Goal: Find specific page/section: Find specific page/section

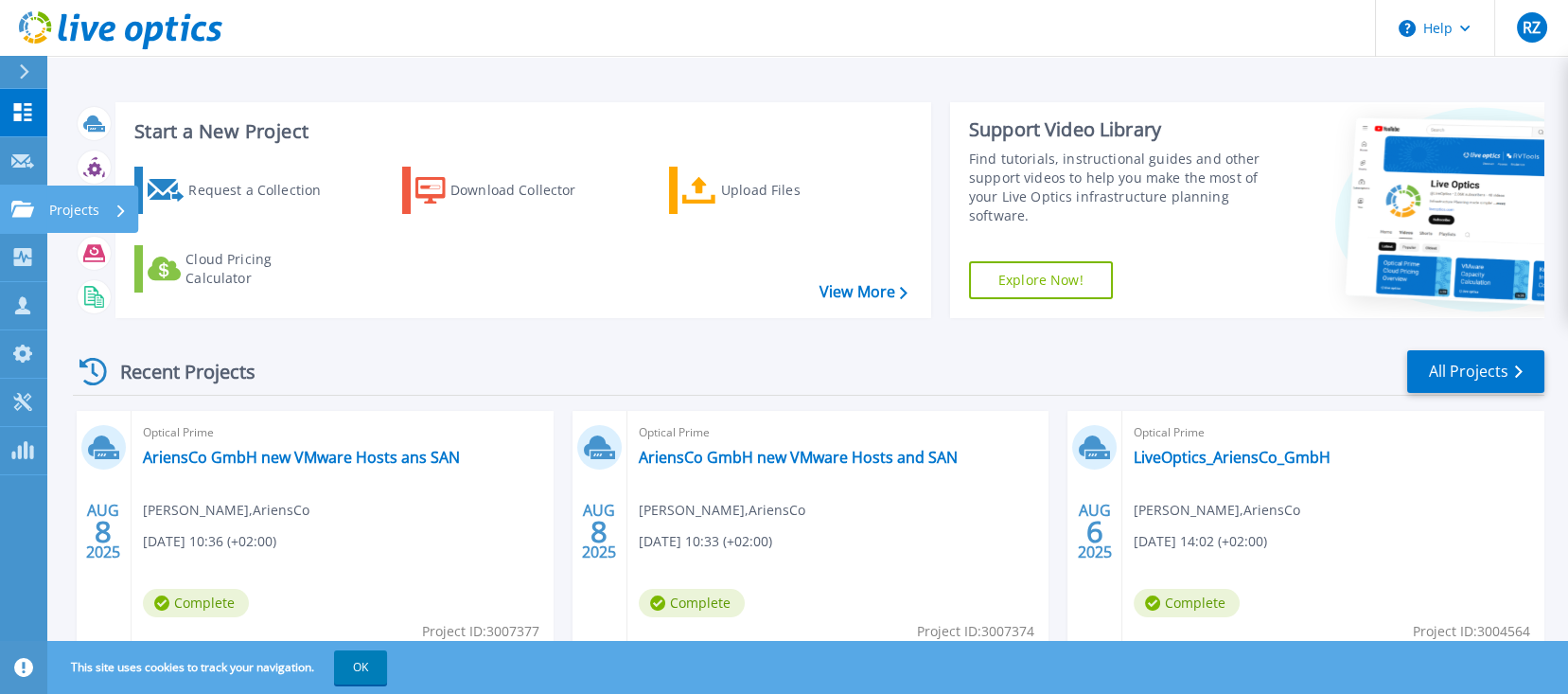
click at [55, 200] on p "Projects" at bounding box center [73, 210] width 50 height 49
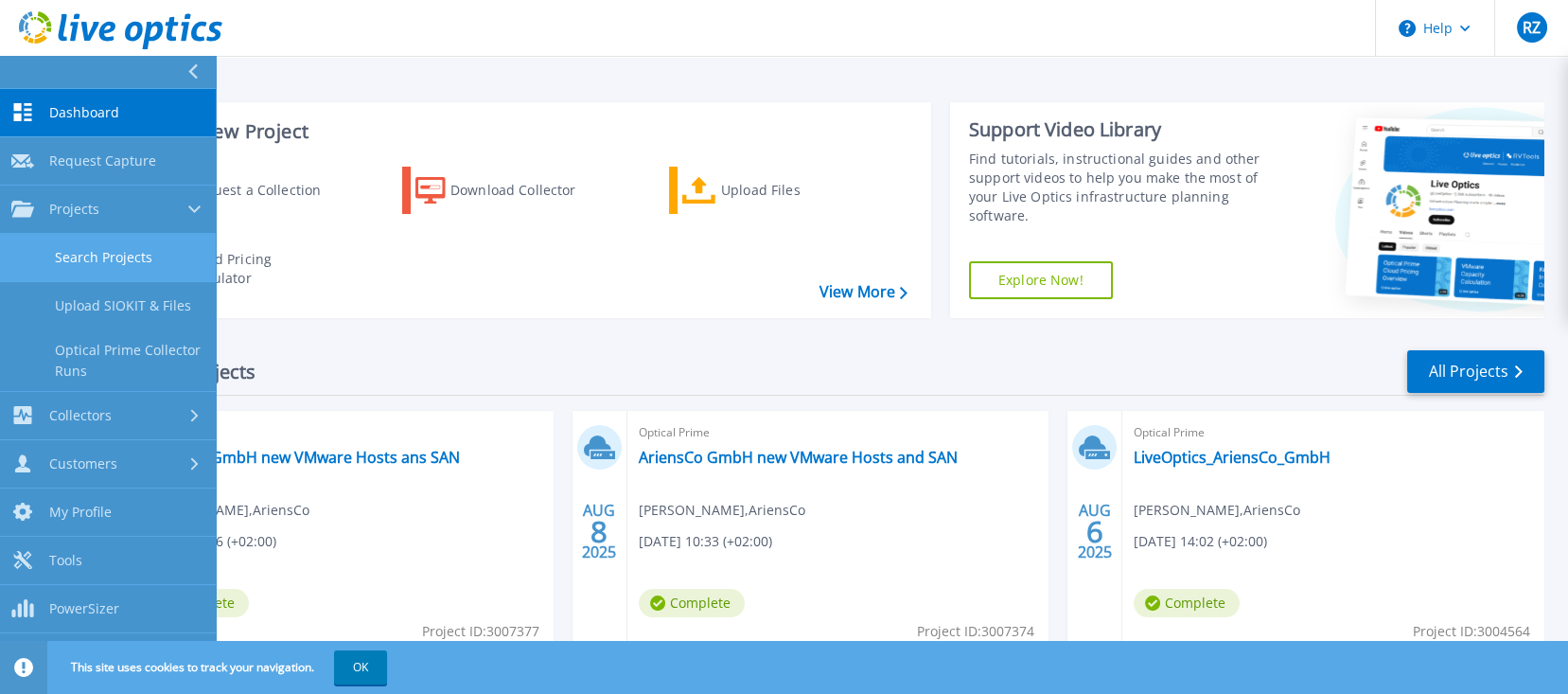
click at [108, 261] on link "Search Projects" at bounding box center [107, 257] width 216 height 48
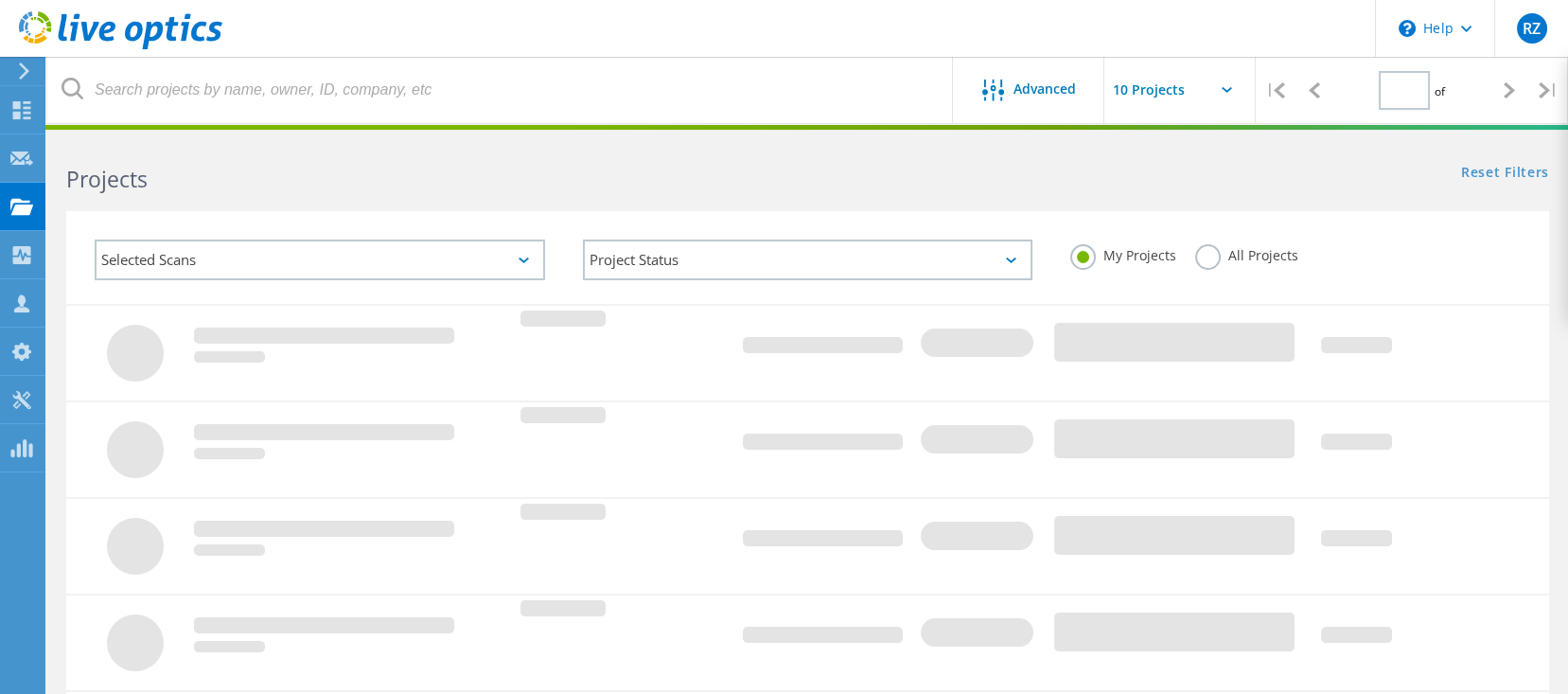
type input "1"
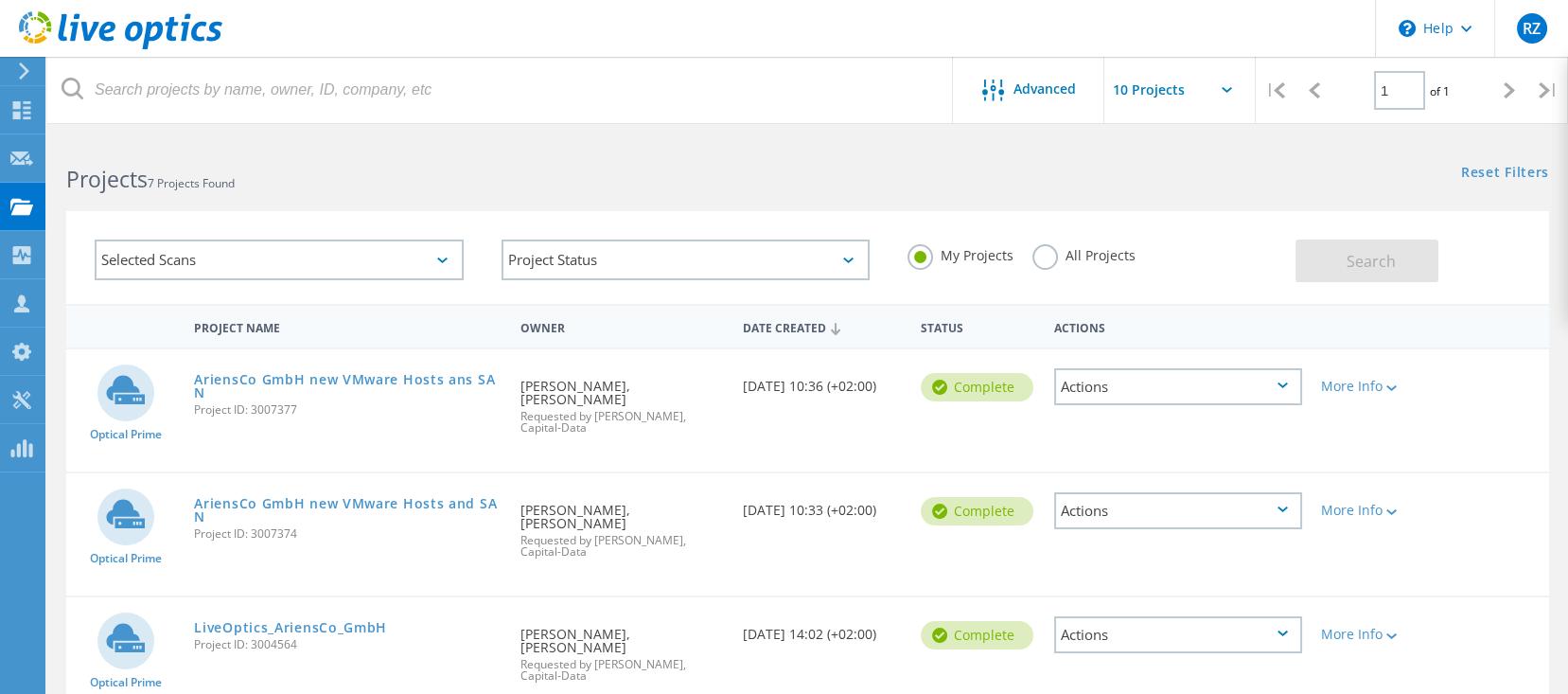
click at [1044, 250] on label "All Projects" at bounding box center [1085, 253] width 103 height 18
click at [0, 0] on input "All Projects" at bounding box center [0, 0] width 0 height 0
click at [1325, 258] on button "Search" at bounding box center [1367, 261] width 143 height 43
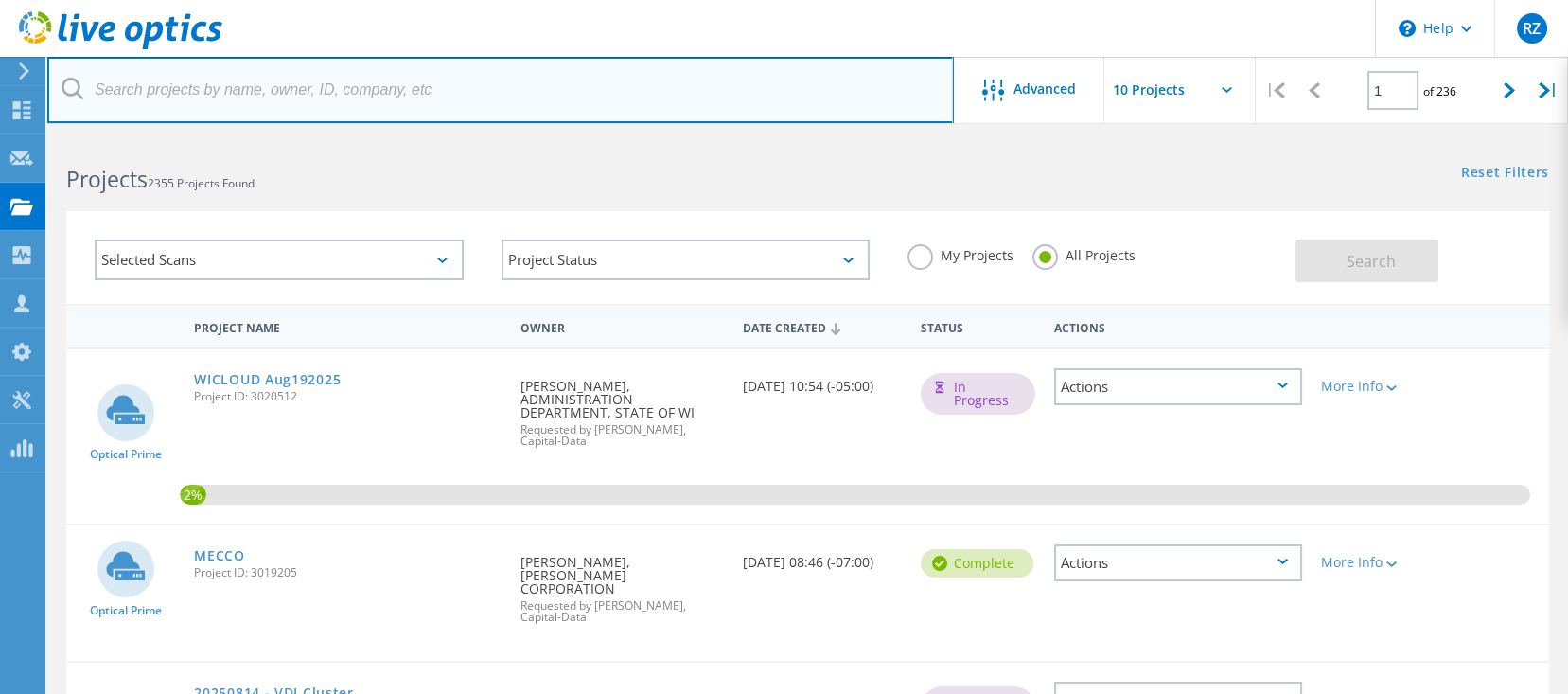
click at [355, 96] on input "text" at bounding box center [500, 90] width 907 height 66
type input "[PERSON_NAME]"
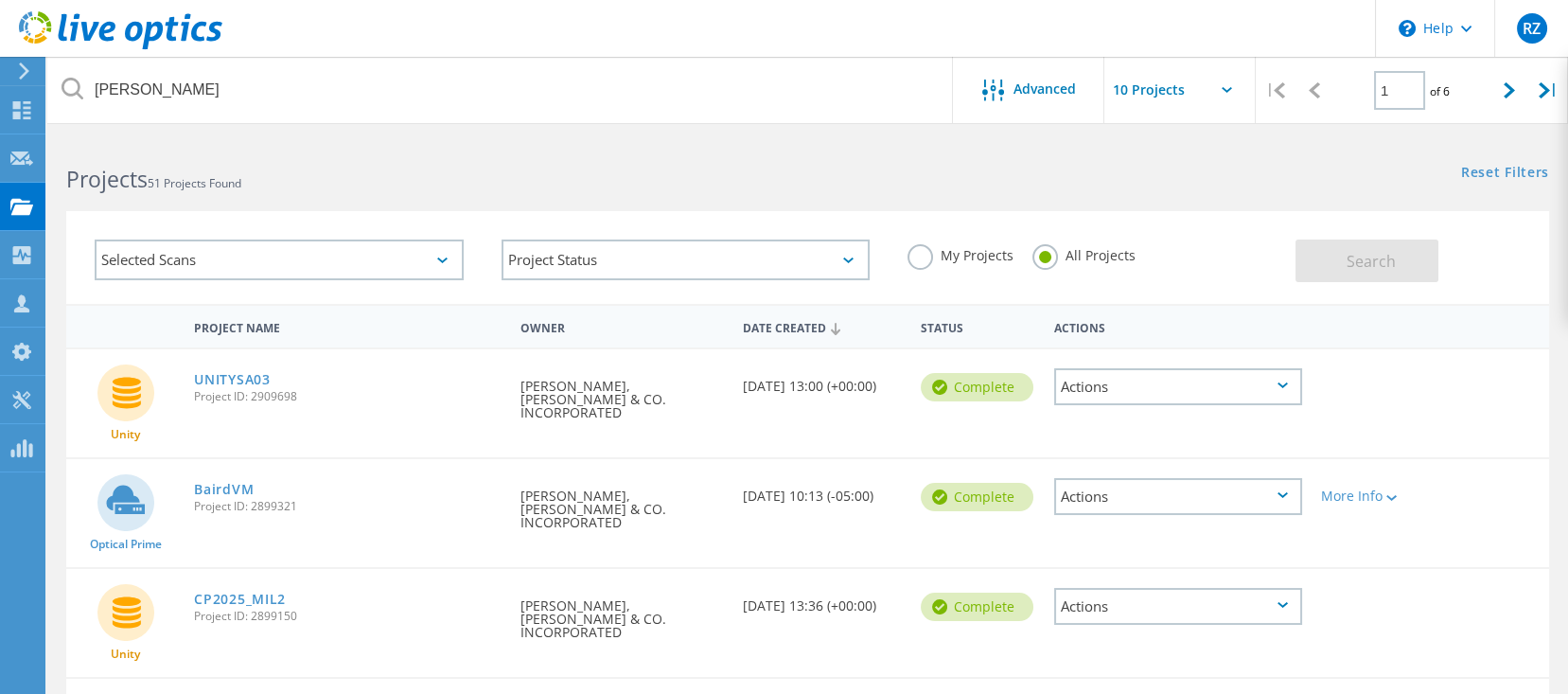
click at [431, 388] on div "UNITYSA03 Project ID: 2909698" at bounding box center [348, 386] width 326 height 72
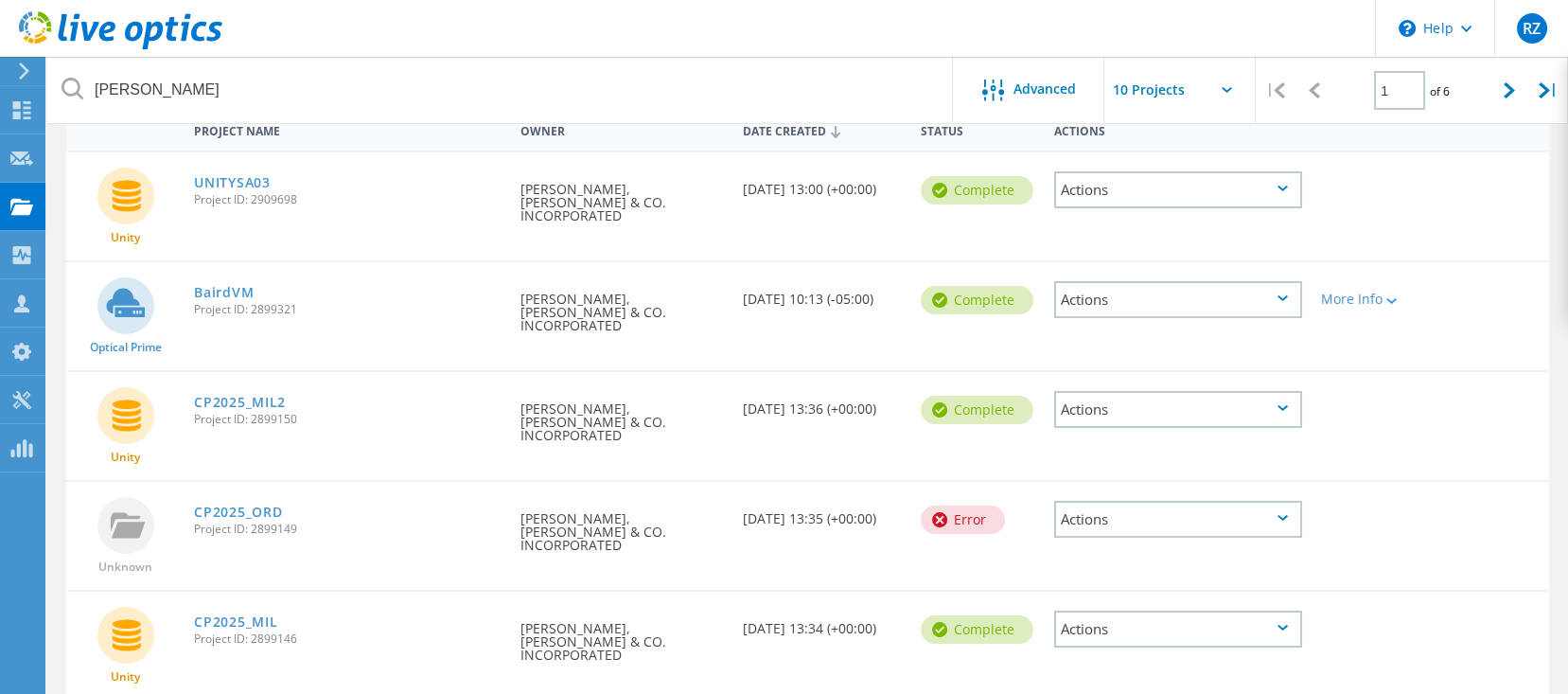
scroll to position [175, 0]
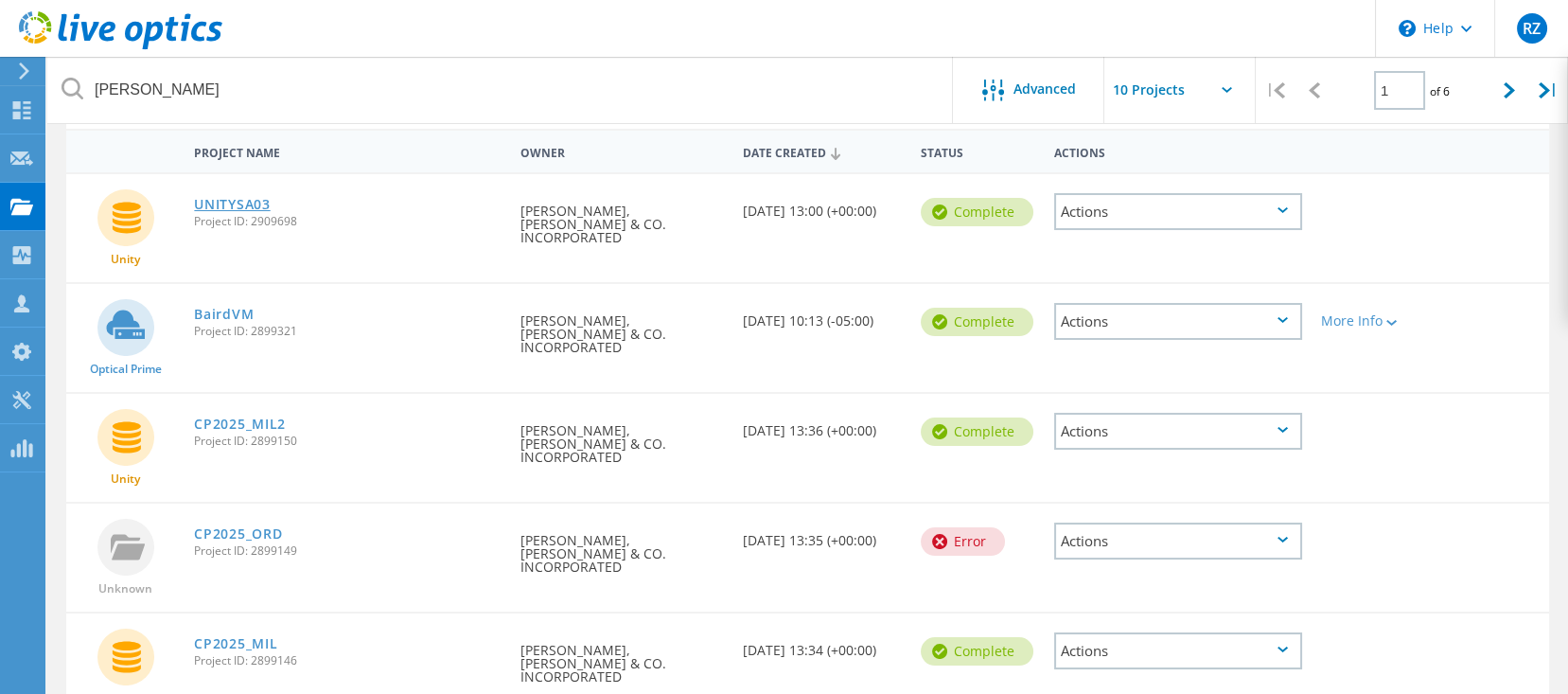
click at [216, 198] on link "UNITYSA03" at bounding box center [232, 205] width 76 height 14
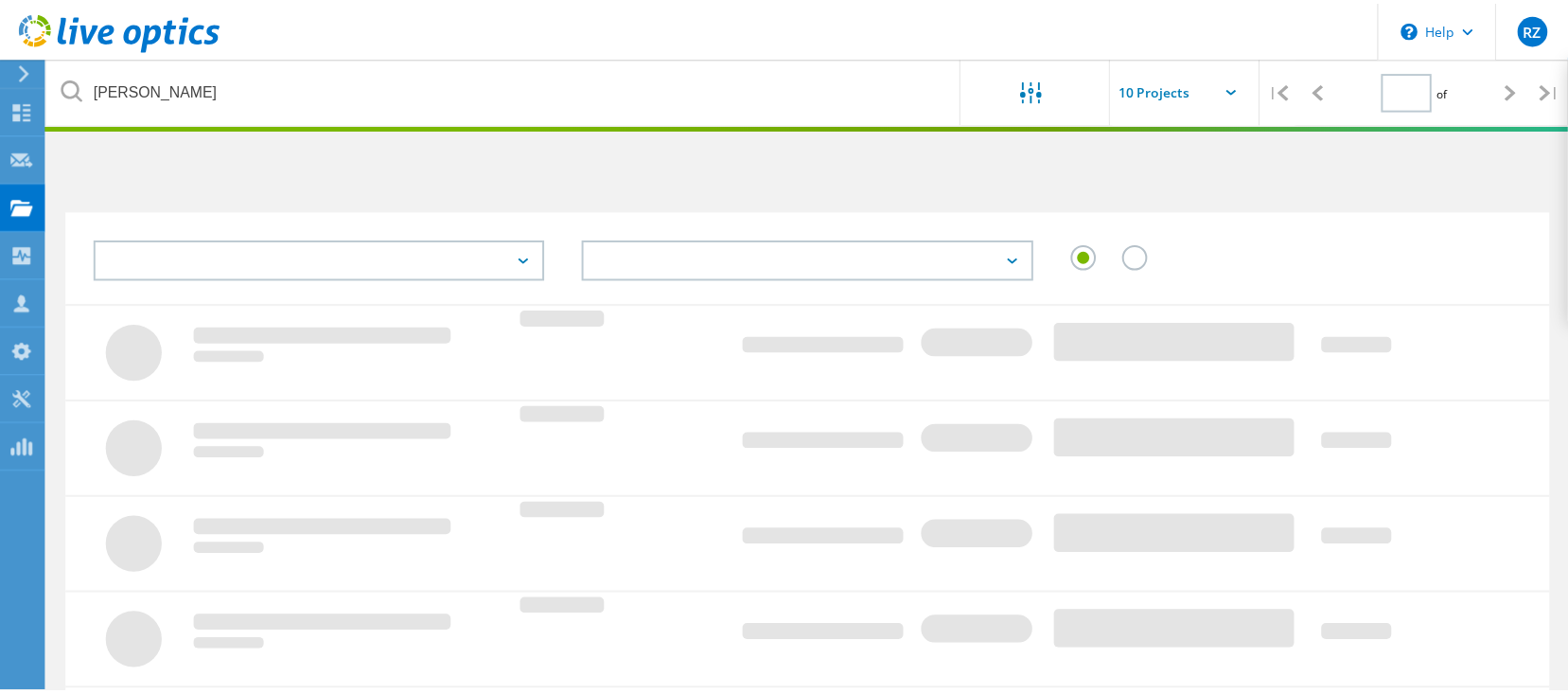
scroll to position [175, 0]
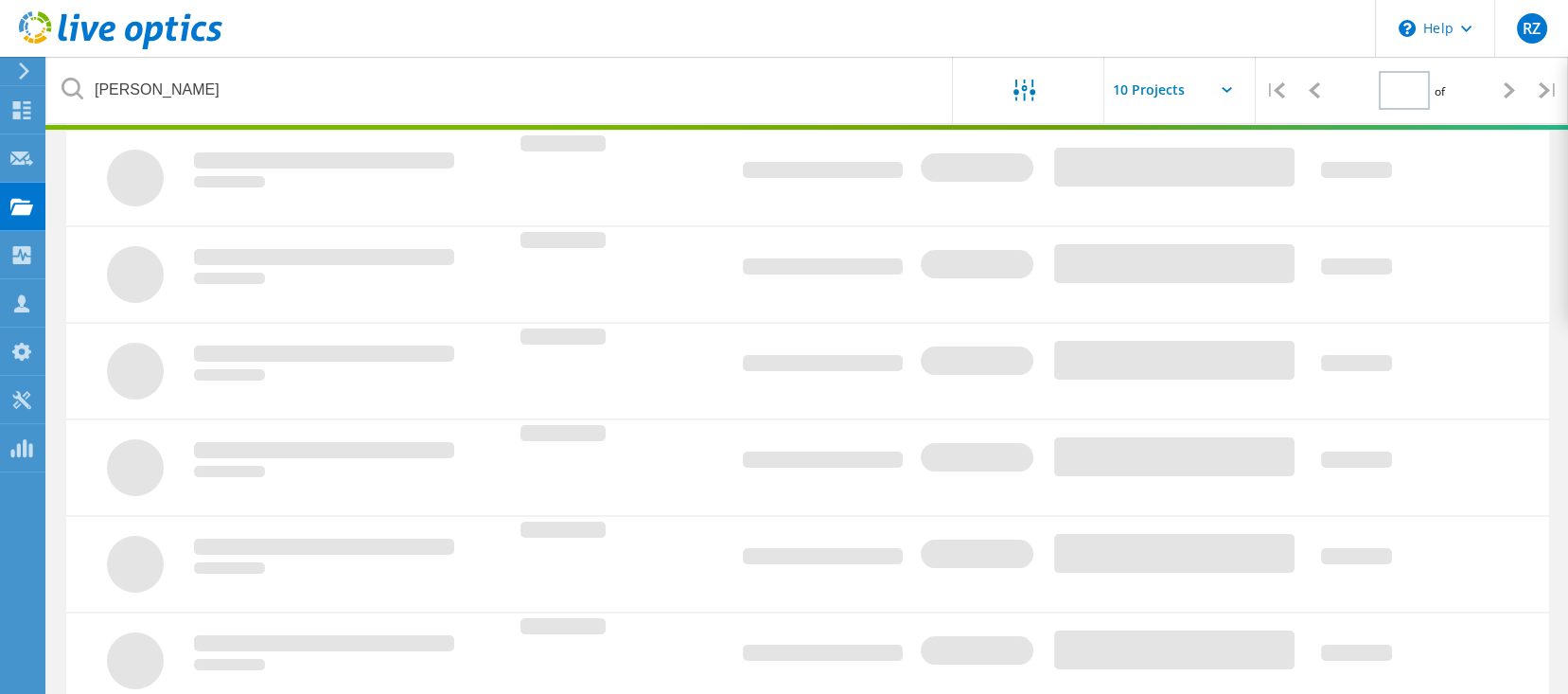
type input "1"
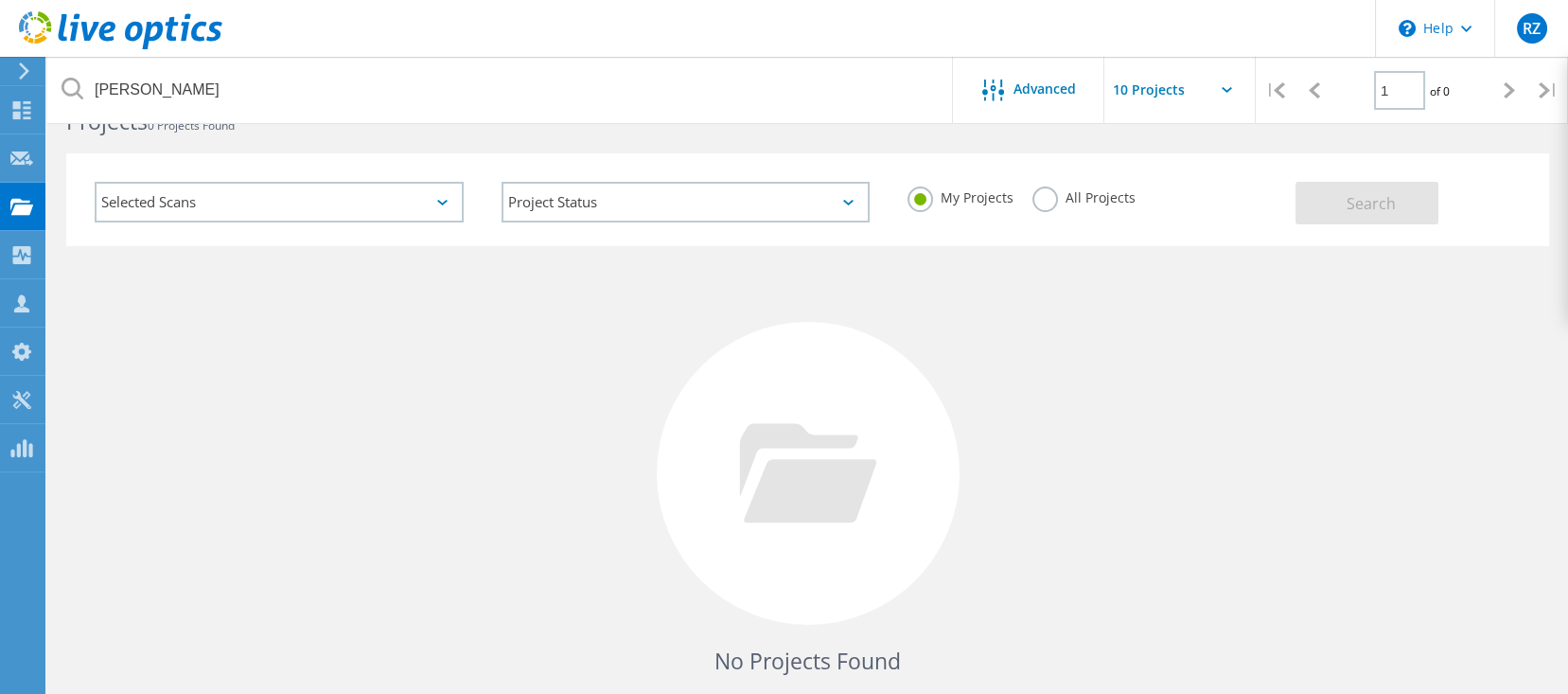
scroll to position [0, 0]
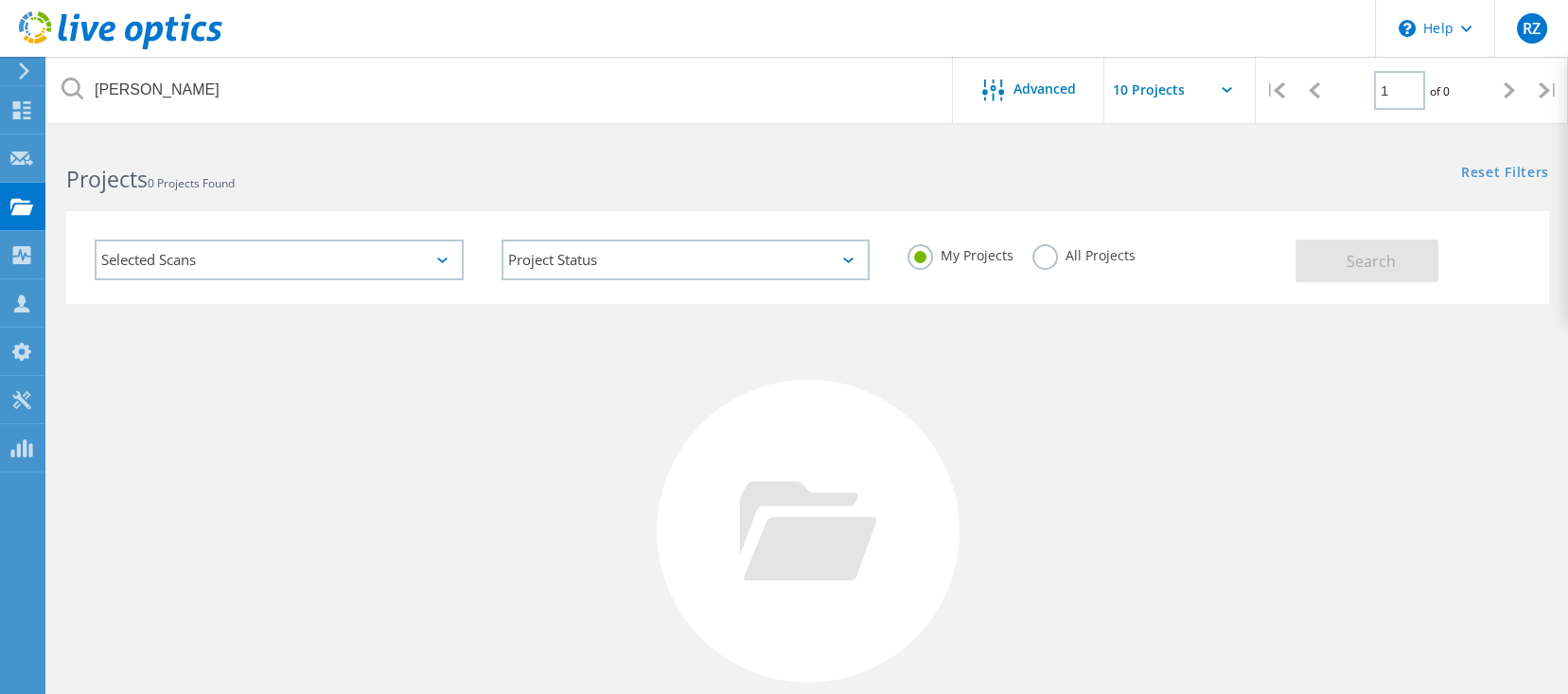
click at [1062, 261] on label "All Projects" at bounding box center [1085, 253] width 103 height 18
click at [0, 0] on input "All Projects" at bounding box center [0, 0] width 0 height 0
click at [1356, 262] on span "Search" at bounding box center [1371, 261] width 49 height 20
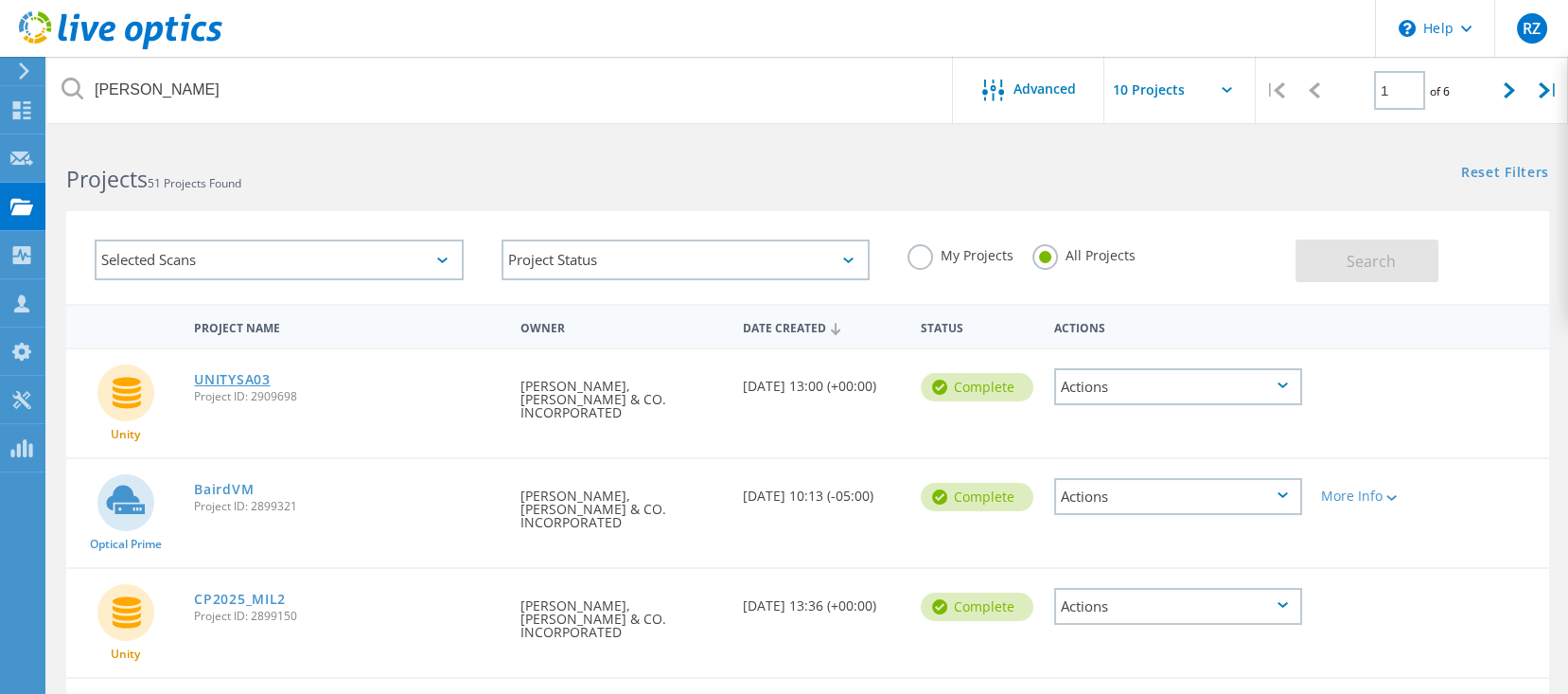
click at [246, 373] on link "UNITYSA03" at bounding box center [232, 380] width 76 height 14
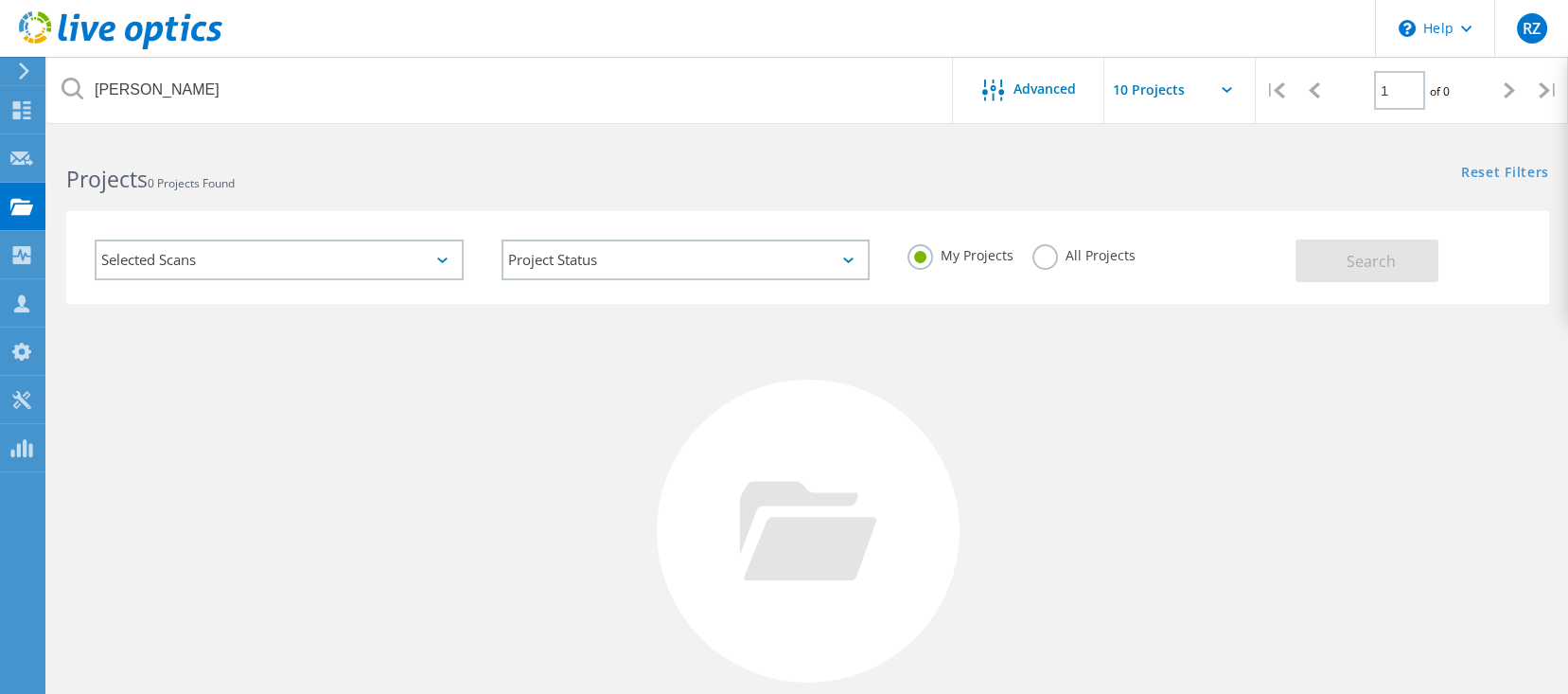
click at [1054, 262] on label "All Projects" at bounding box center [1085, 253] width 103 height 18
click at [0, 0] on input "All Projects" at bounding box center [0, 0] width 0 height 0
drag, startPoint x: 1406, startPoint y: 286, endPoint x: 1391, endPoint y: 263, distance: 27.5
click at [1401, 276] on div "Selected Scans Project Status In Progress Complete Published Anonymous Archived…" at bounding box center [807, 257] width 1483 height 93
click at [1391, 263] on span "Search" at bounding box center [1371, 261] width 49 height 20
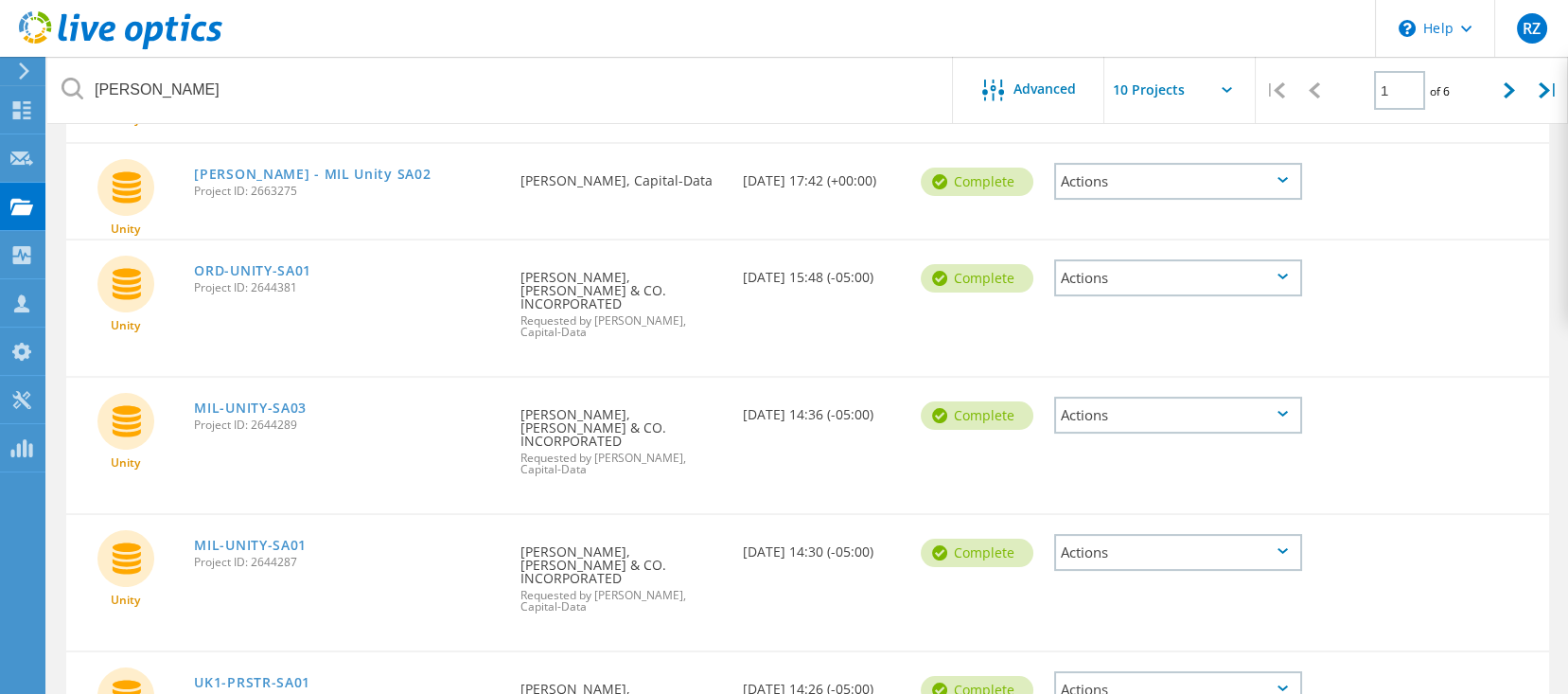
scroll to position [756, 0]
click at [1506, 99] on div at bounding box center [1510, 90] width 39 height 67
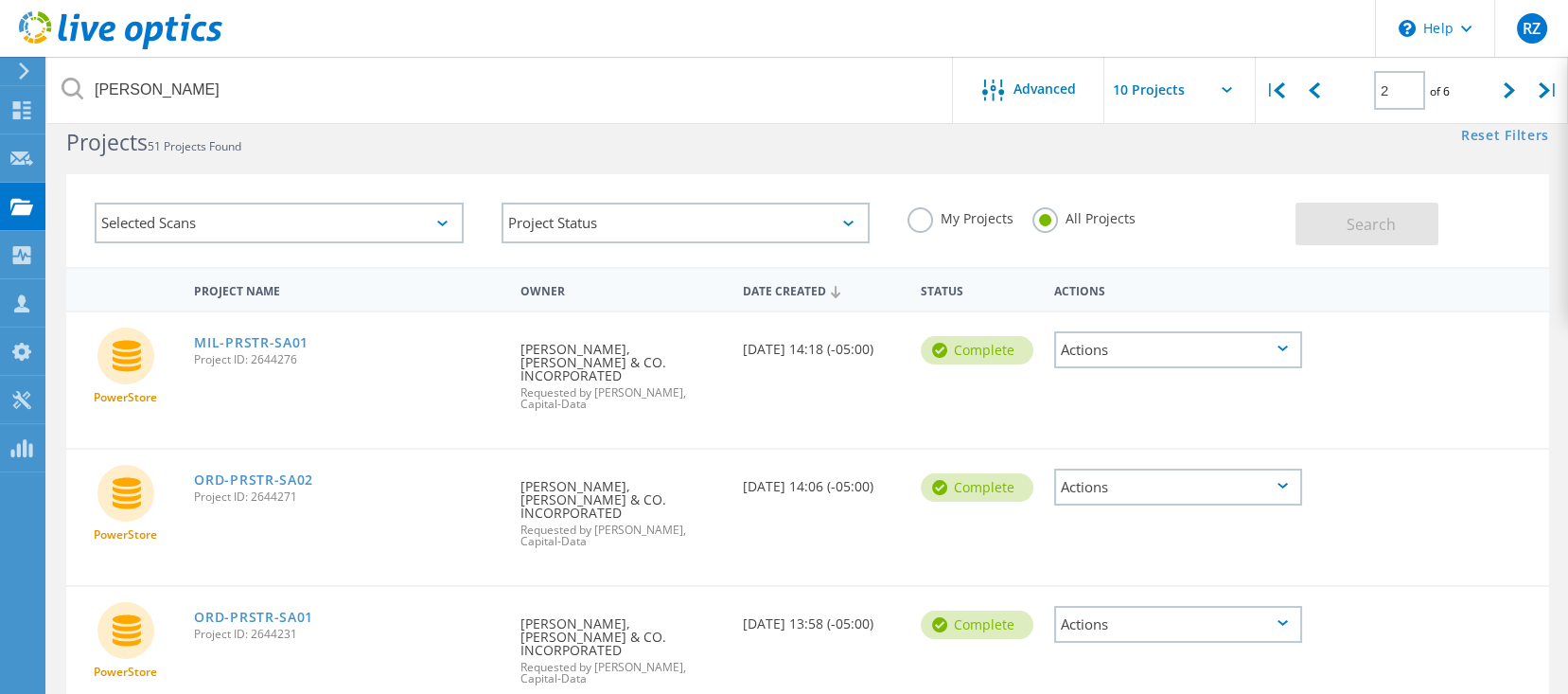
scroll to position [0, 0]
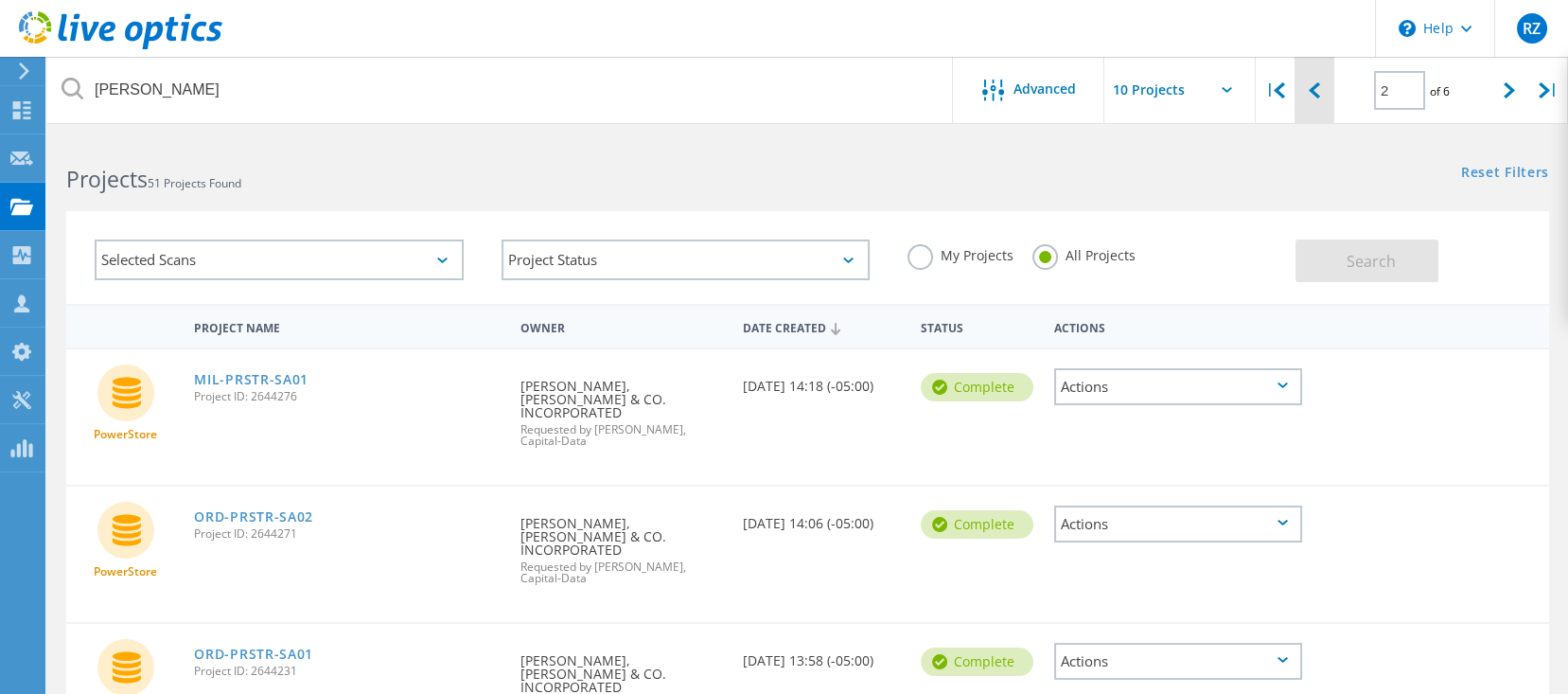
click at [1311, 78] on div at bounding box center [1314, 90] width 39 height 67
type input "1"
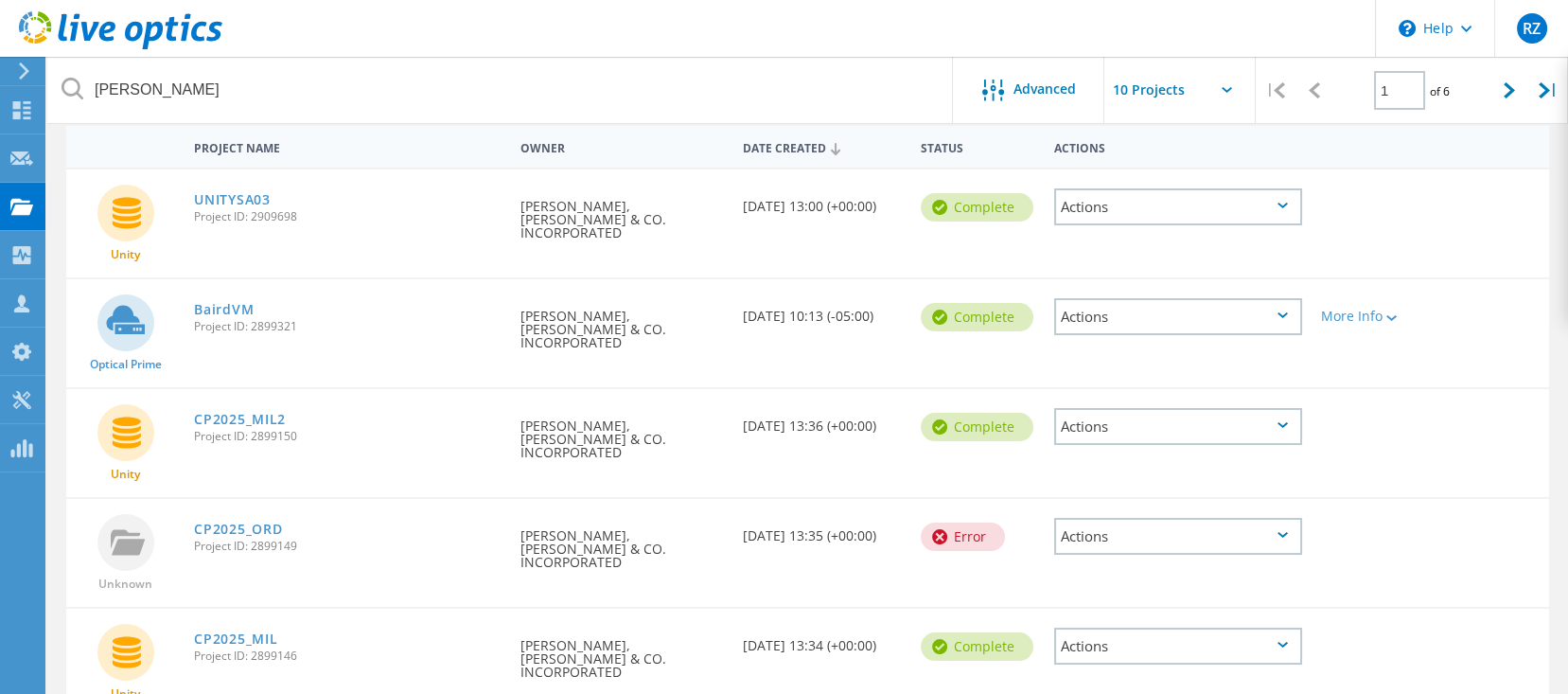
scroll to position [126, 0]
